Goal: Obtain resource: Obtain resource

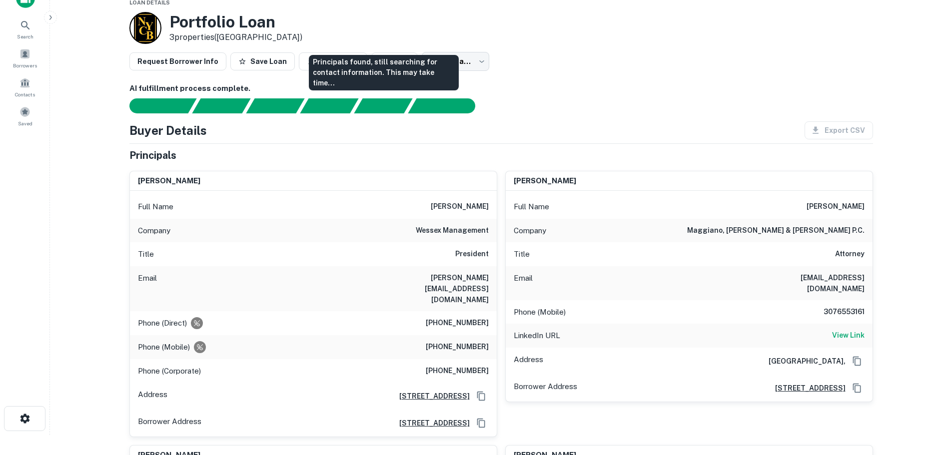
scroll to position [50, 0]
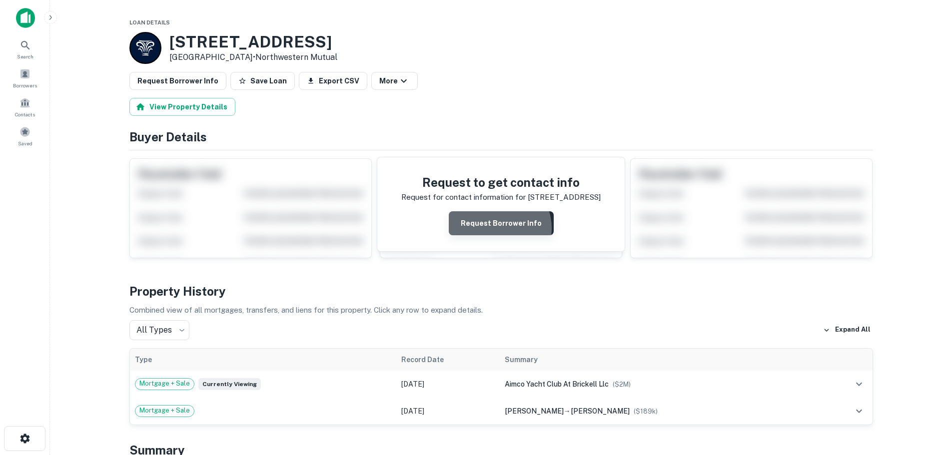
click at [498, 228] on button "Request Borrower Info" at bounding box center [501, 223] width 105 height 24
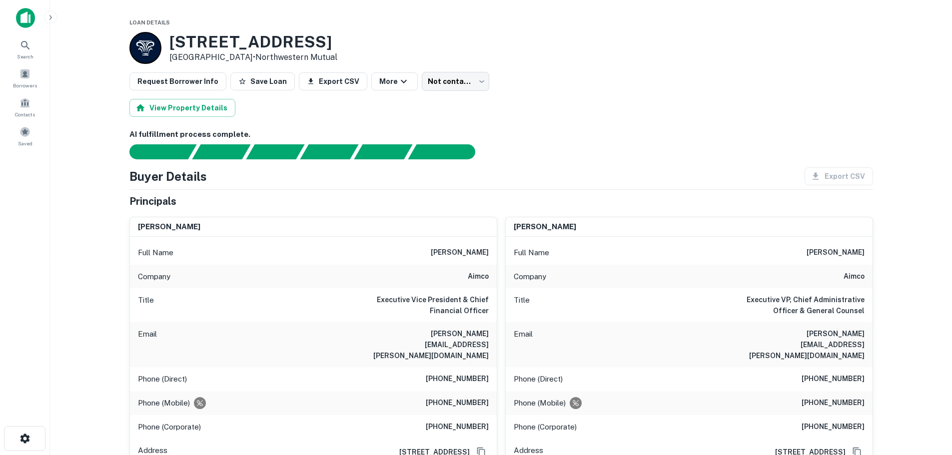
drag, startPoint x: 314, startPoint y: 42, endPoint x: 172, endPoint y: 35, distance: 142.0
click at [172, 35] on h3 "1111 Brickell Bay Dr" at bounding box center [253, 41] width 168 height 19
copy h3 "1111 Brickell Bay Dr"
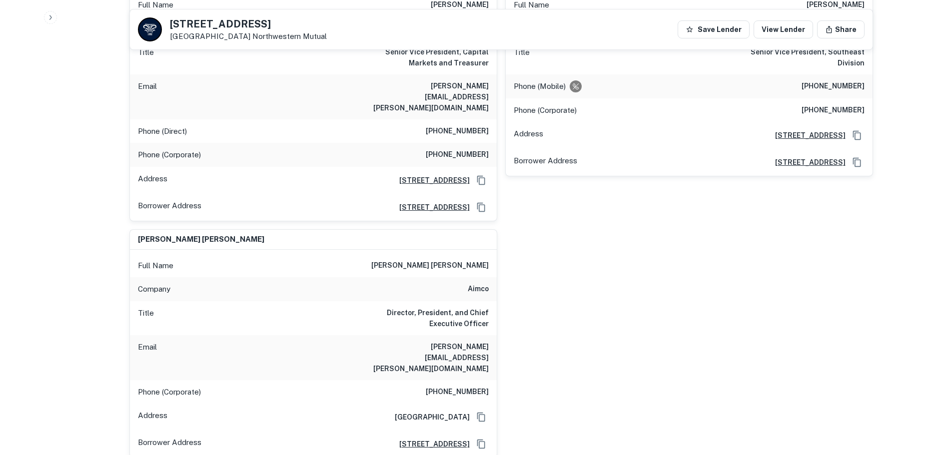
scroll to position [500, 0]
drag, startPoint x: 465, startPoint y: 246, endPoint x: 487, endPoint y: 246, distance: 21.5
click at [487, 276] on div "Company aimco" at bounding box center [313, 288] width 367 height 24
copy h6 "aimco"
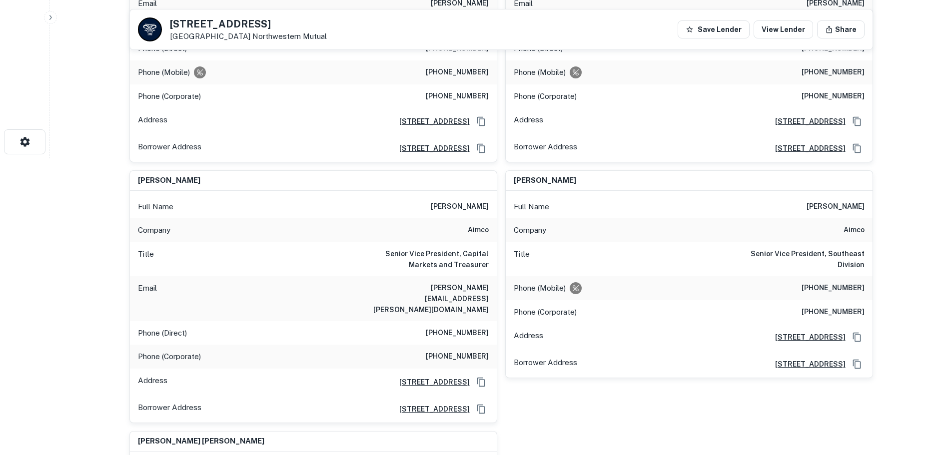
scroll to position [300, 0]
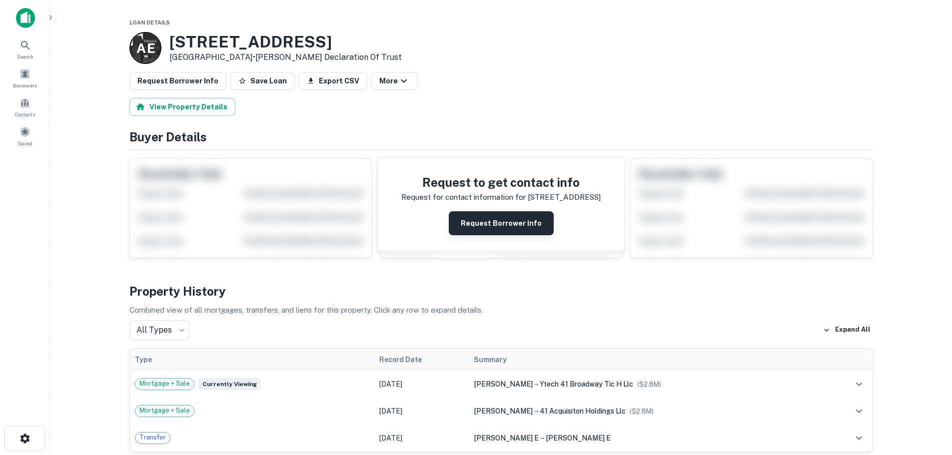
click at [490, 226] on button "Request Borrower Info" at bounding box center [501, 223] width 105 height 24
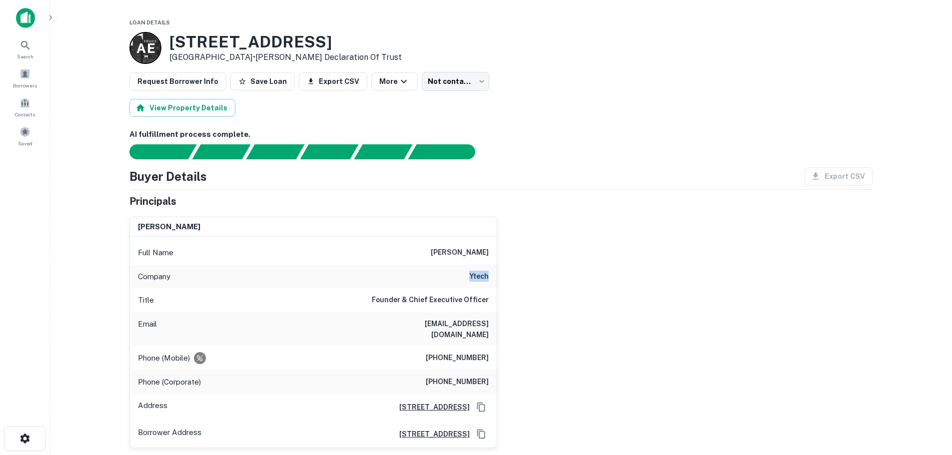
drag, startPoint x: 468, startPoint y: 275, endPoint x: 492, endPoint y: 278, distance: 24.6
click at [492, 278] on div "Company ytech" at bounding box center [313, 277] width 367 height 24
copy h6 "ytech"
drag, startPoint x: 287, startPoint y: 39, endPoint x: 171, endPoint y: 40, distance: 115.9
click at [171, 40] on h3 "41 SW 15TH RD" at bounding box center [285, 41] width 232 height 19
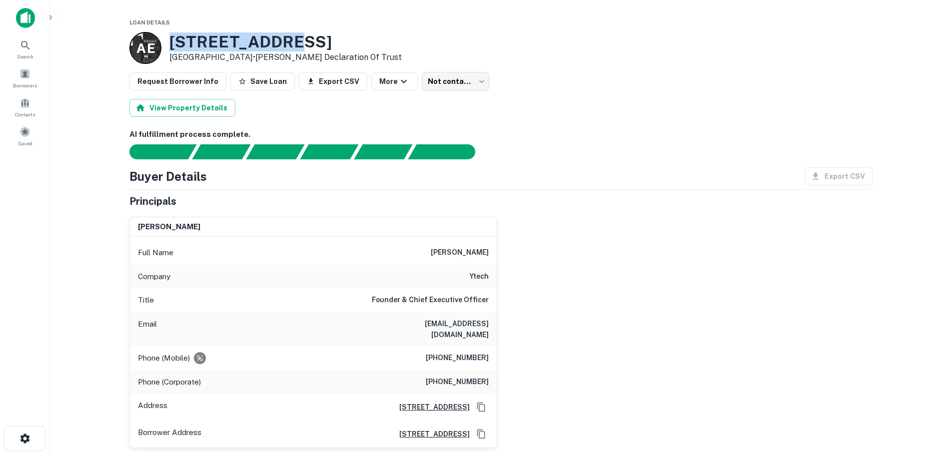
copy h3 "41 SW 15TH RD"
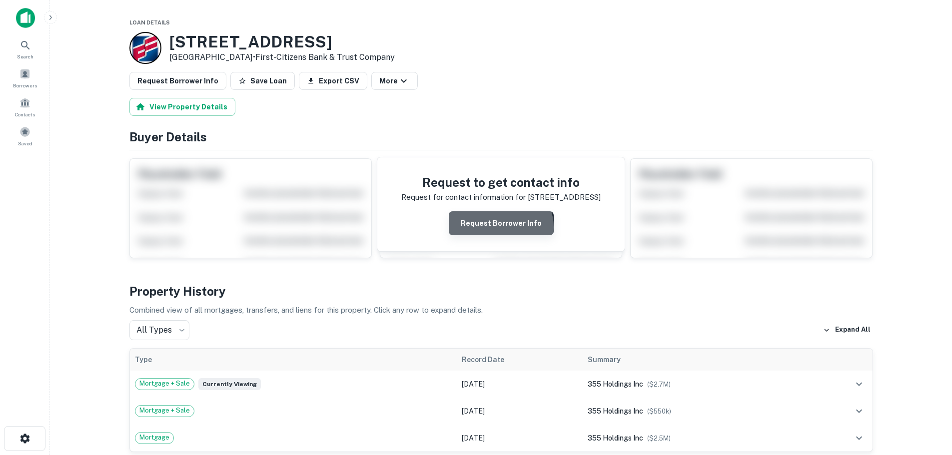
click at [502, 227] on button "Request Borrower Info" at bounding box center [501, 223] width 105 height 24
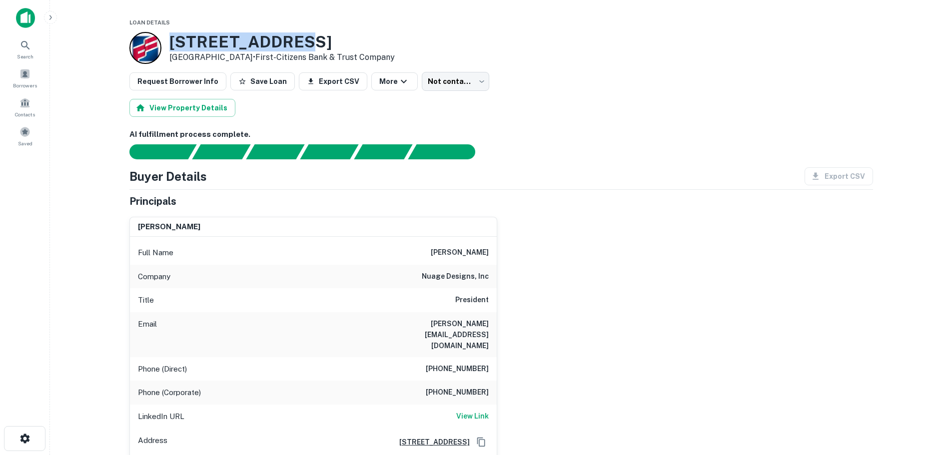
drag, startPoint x: 173, startPoint y: 42, endPoint x: 289, endPoint y: 41, distance: 115.9
click at [289, 41] on h3 "[STREET_ADDRESS]" at bounding box center [281, 41] width 225 height 19
copy h3 "[STREET_ADDRESS]"
